Goal: Task Accomplishment & Management: Manage account settings

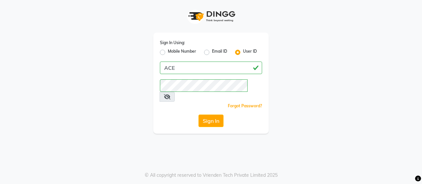
drag, startPoint x: 213, startPoint y: 109, endPoint x: 206, endPoint y: 113, distance: 7.7
click at [213, 115] on button "Sign In" at bounding box center [211, 121] width 25 height 13
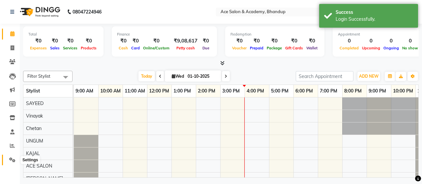
click at [12, 163] on icon at bounding box center [12, 160] width 6 height 5
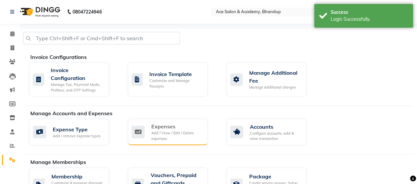
click at [163, 128] on div "Expenses" at bounding box center [176, 127] width 51 height 8
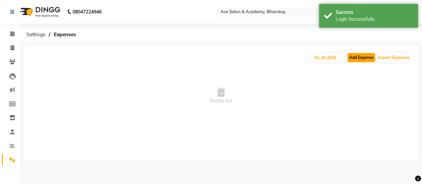
click at [368, 56] on button "Add Expense" at bounding box center [362, 57] width 28 height 9
select select "1"
select select "4752"
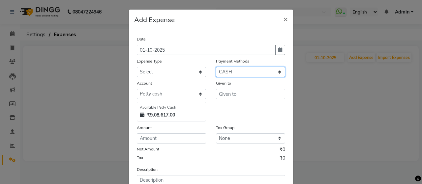
click at [247, 69] on select "Select ONLINE Prepaid CARD GPay CASH" at bounding box center [250, 72] width 69 height 10
select select "3"
click at [216, 67] on select "Select ONLINE Prepaid CARD GPay CASH" at bounding box center [250, 72] width 69 height 10
select select "4753"
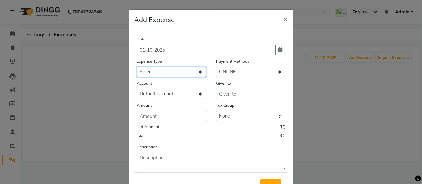
click at [167, 72] on select "Select Advance Salary Bank charges beuty hub Fuel Loan Repayment Maintenance Ma…" at bounding box center [171, 72] width 69 height 10
select select "15347"
click at [137, 67] on select "Select Advance Salary Bank charges beuty hub Fuel Loan Repayment Maintenance Ma…" at bounding box center [171, 72] width 69 height 10
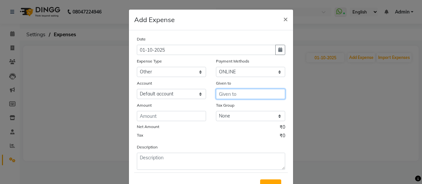
click at [236, 93] on input "text" at bounding box center [250, 94] width 69 height 10
type input "FHOOL WAIPER"
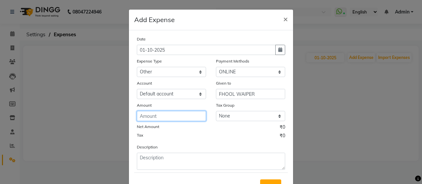
click at [175, 117] on input "number" at bounding box center [171, 116] width 69 height 10
type input "1000"
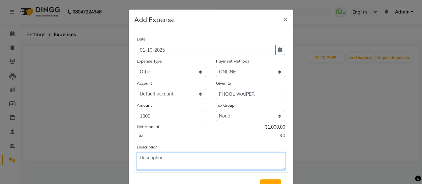
click at [154, 159] on textarea at bounding box center [211, 161] width 149 height 17
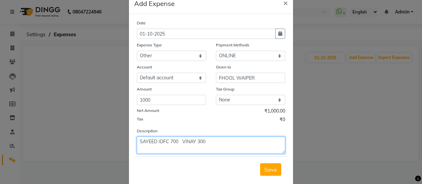
scroll to position [28, 0]
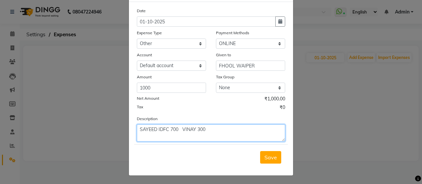
click at [215, 133] on textarea "SAYEED IDFC 700 VINAY 300" at bounding box center [211, 133] width 149 height 17
type textarea "SAYEED IDFC 700 VINAY 300 TECAN SALON IDFC"
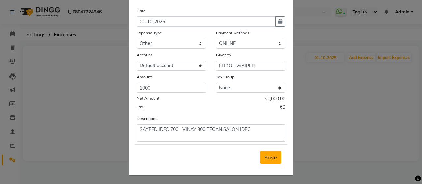
click at [279, 161] on div "Save" at bounding box center [211, 158] width 154 height 26
click at [276, 157] on button "Save" at bounding box center [270, 157] width 21 height 13
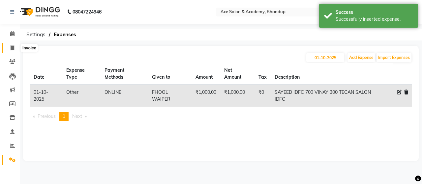
click at [15, 51] on span at bounding box center [13, 49] width 12 height 8
select select "5800"
select select "service"
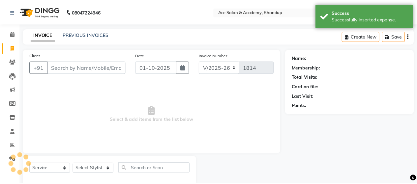
scroll to position [14, 0]
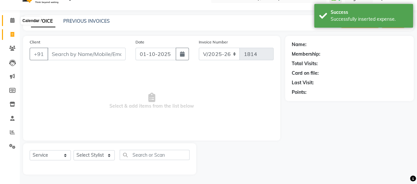
click at [15, 20] on span at bounding box center [13, 21] width 12 height 8
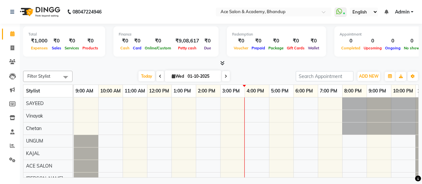
click at [85, 60] on div at bounding box center [221, 63] width 396 height 7
